Goal: Navigation & Orientation: Understand site structure

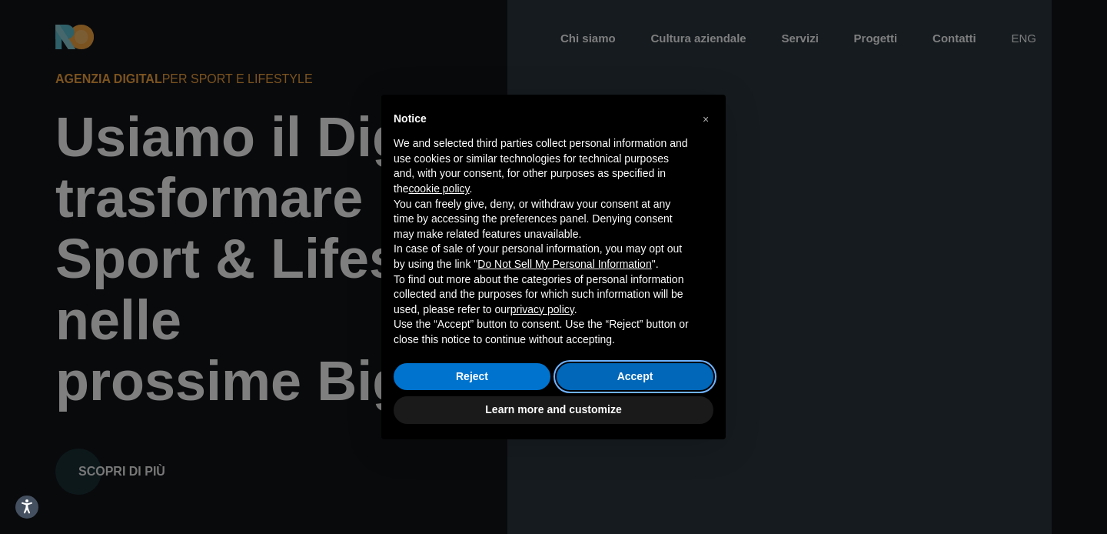
click at [654, 374] on button "Accept" at bounding box center [635, 377] width 157 height 28
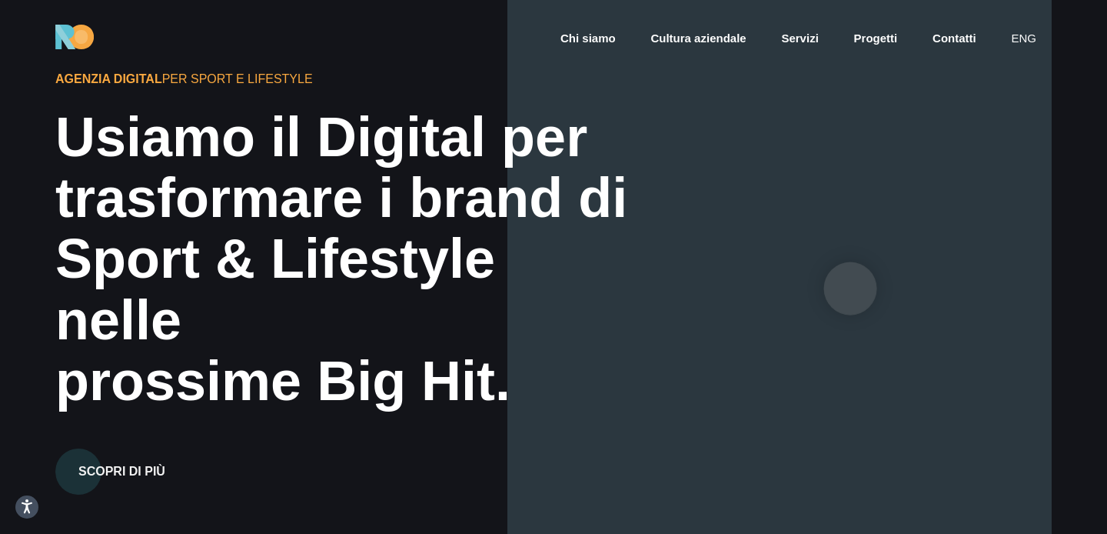
click at [850, 288] on div at bounding box center [779, 267] width 544 height 534
click at [909, 275] on div at bounding box center [779, 267] width 544 height 534
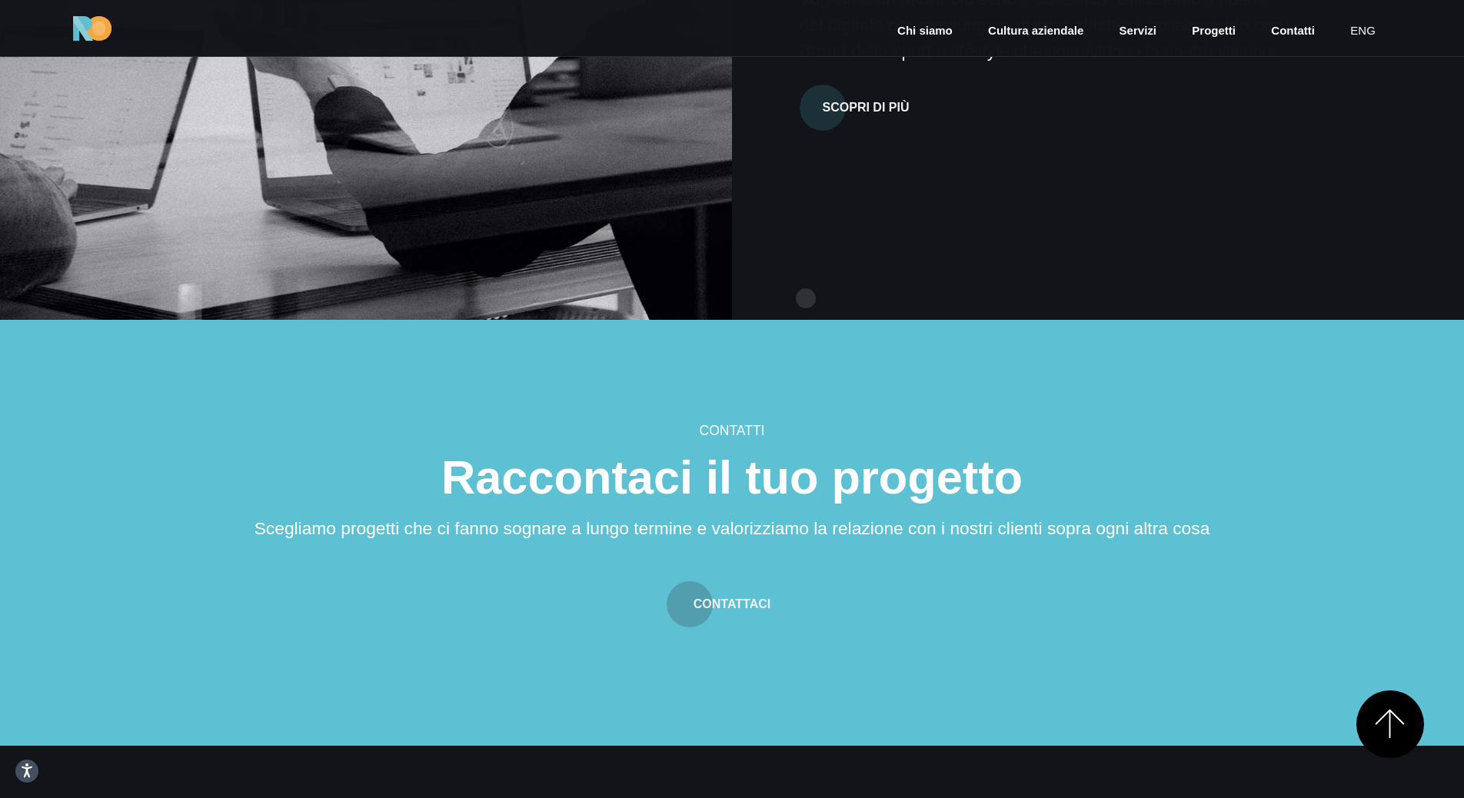
scroll to position [4679, 0]
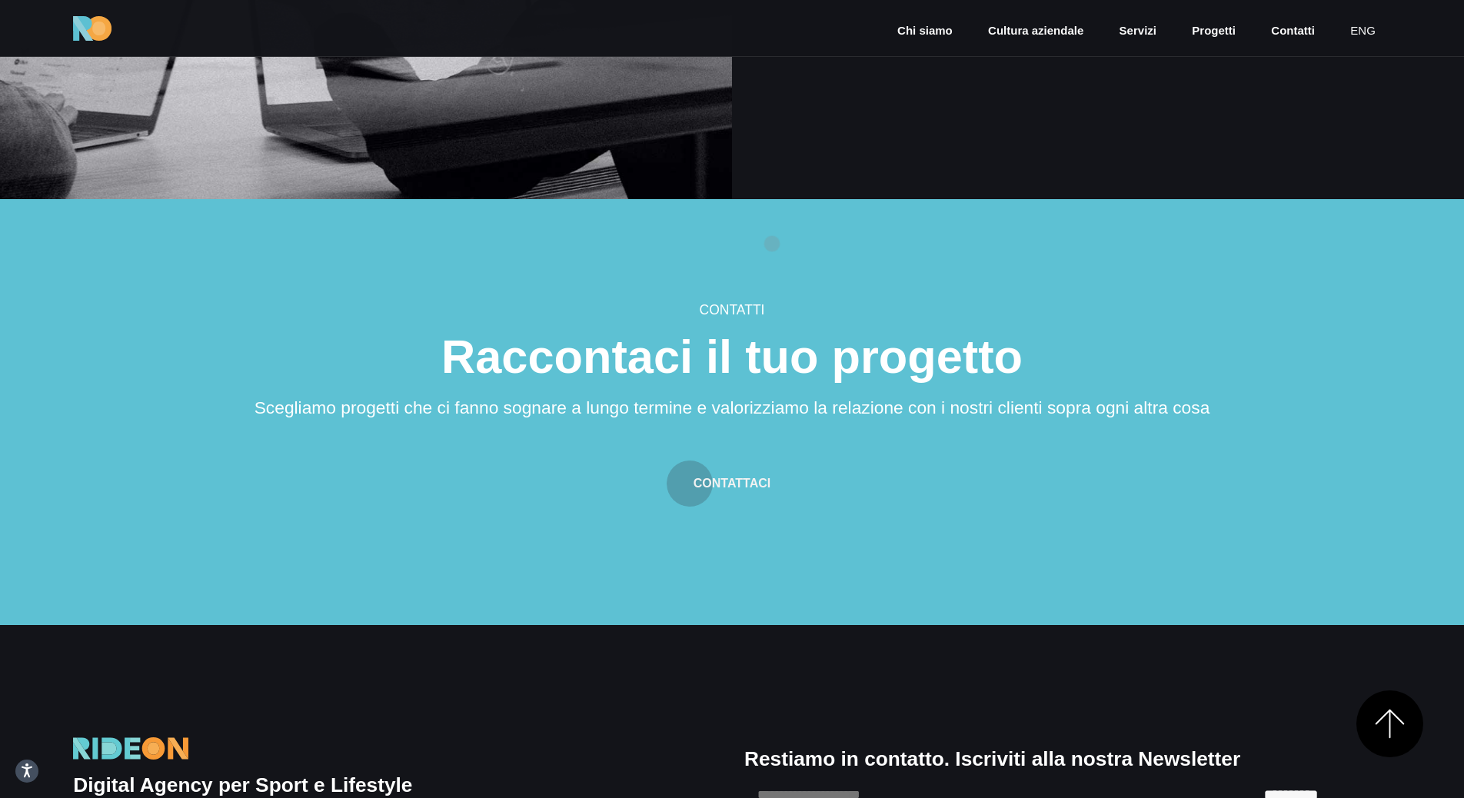
click at [772, 244] on section "Contatti Raccontaci il tuo progetto Scegliamo progetti che ci fanno sognare a l…" at bounding box center [732, 412] width 1464 height 426
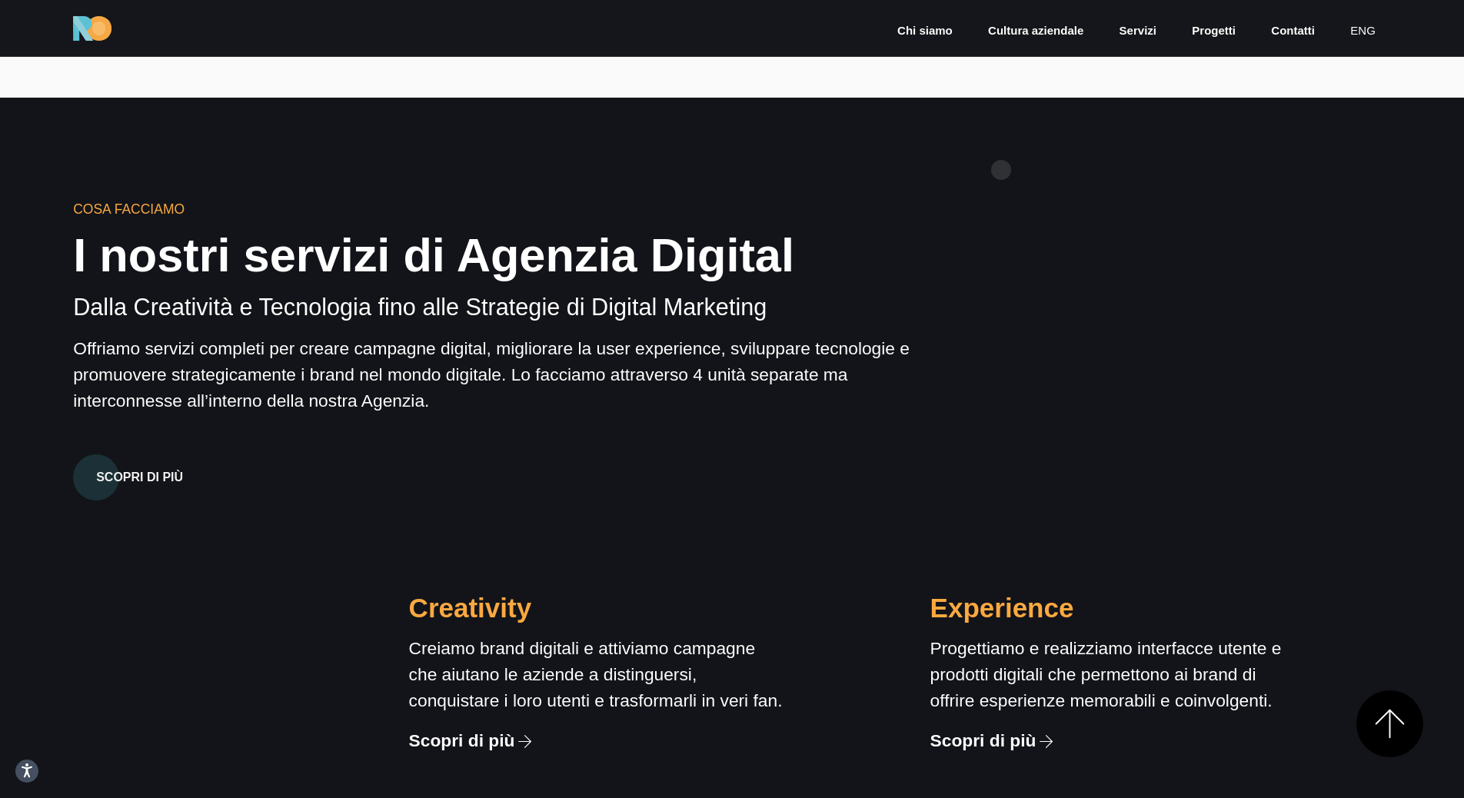
scroll to position [1123, 0]
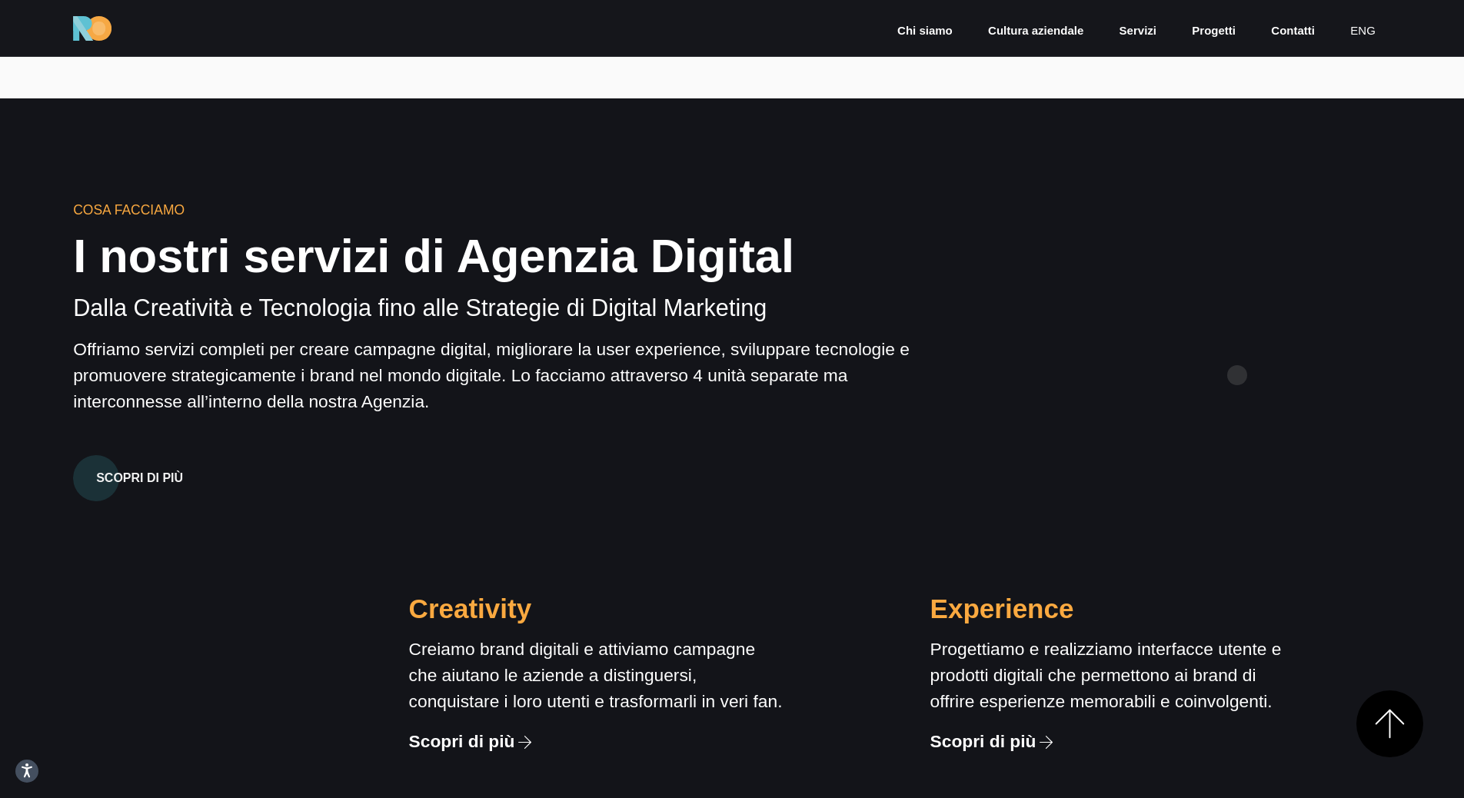
click at [1106, 373] on div "Cosa Facciamo I nostri servizi di Agenzia Digital Dalla Creatività e Tecnologia…" at bounding box center [732, 613] width 1342 height 827
click at [1106, 348] on div "Cosa Facciamo I nostri servizi di Agenzia Digital Dalla Creatività e Tecnologia…" at bounding box center [732, 613] width 1342 height 827
click at [1106, 371] on div "Cosa Facciamo I nostri servizi di Agenzia Digital Dalla Creatività e Tecnologia…" at bounding box center [732, 613] width 1342 height 827
click at [1106, 308] on div "Cosa Facciamo I nostri servizi di Agenzia Digital Dalla Creatività e Tecnologia…" at bounding box center [732, 613] width 1342 height 827
